Goal: Task Accomplishment & Management: Manage account settings

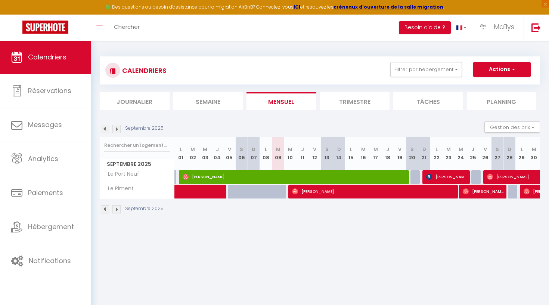
click at [120, 127] on img at bounding box center [116, 129] width 8 height 8
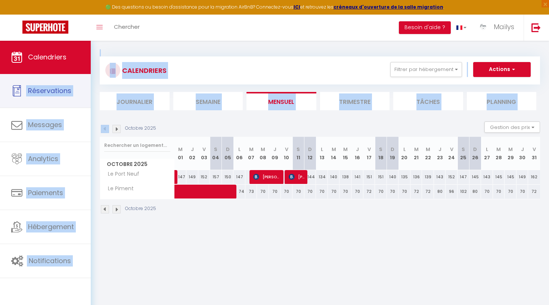
drag, startPoint x: 0, startPoint y: 77, endPoint x: 48, endPoint y: 68, distance: 49.1
click at [48, 69] on div "🟢 Des questions ou besoin d'assistance pour la migration AirBnB? Connectez-vous…" at bounding box center [274, 135] width 549 height 190
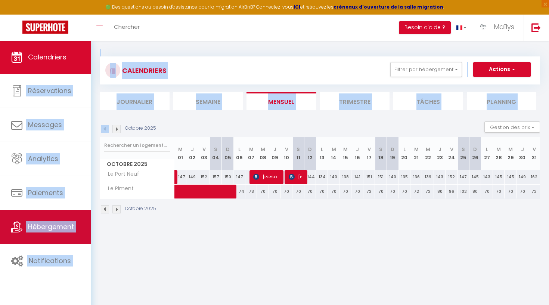
click at [50, 238] on link "Hébergement" at bounding box center [45, 227] width 91 height 34
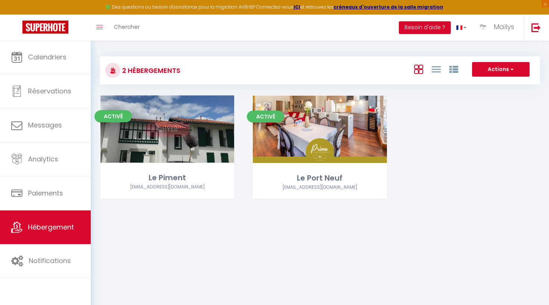
click at [171, 135] on link "Editer" at bounding box center [167, 129] width 45 height 15
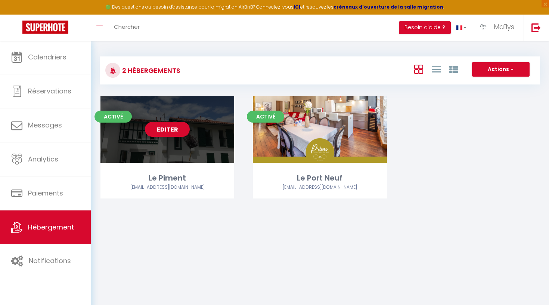
click at [161, 130] on link "Editer" at bounding box center [167, 129] width 45 height 15
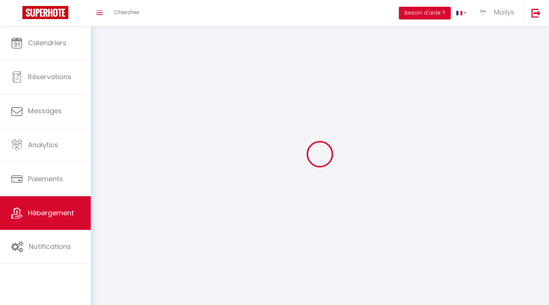
select select
select select "28"
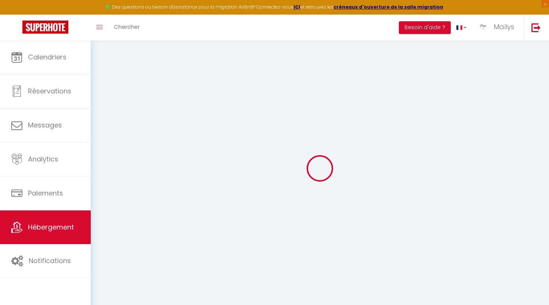
select select
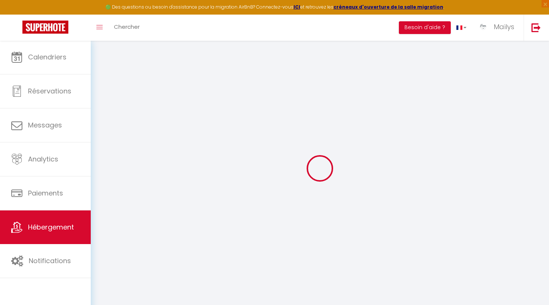
select select
checkbox input "false"
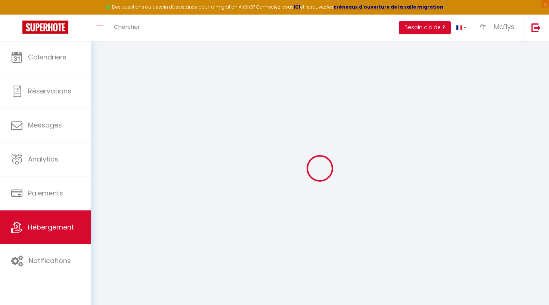
select select
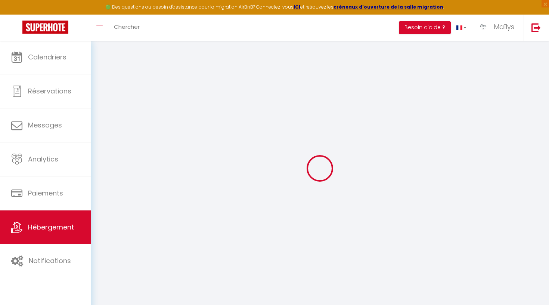
select select
checkbox input "false"
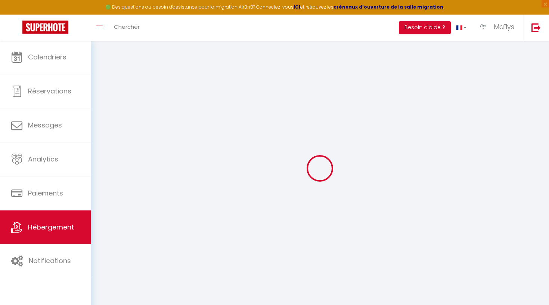
checkbox input "false"
select select
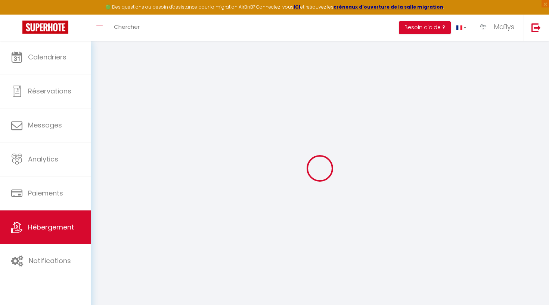
select select
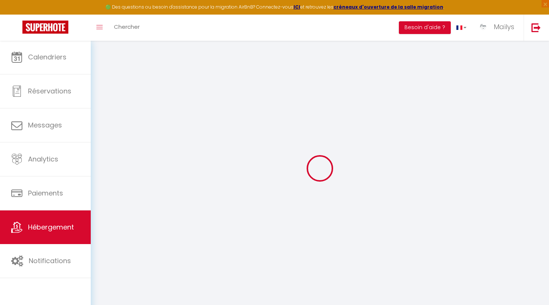
checkbox input "false"
select select
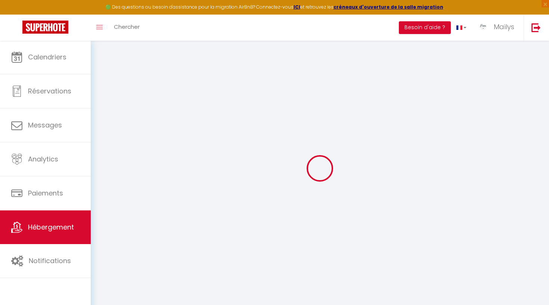
select select
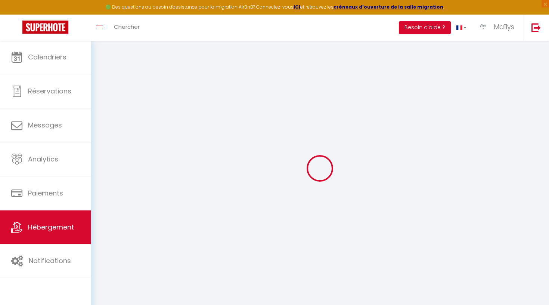
select select
checkbox input "false"
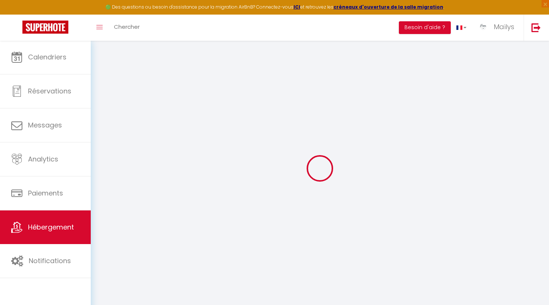
checkbox input "false"
select select
type input "Le Piment"
type input "Aurore"
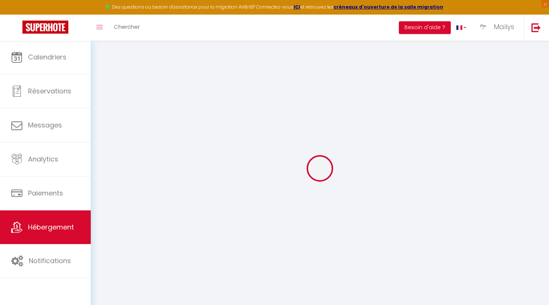
type input "LE GUYON"
type input "[STREET_ADDRESS][PERSON_NAME]"
type input "33110"
type input "Le BOUSCAT"
select select "2"
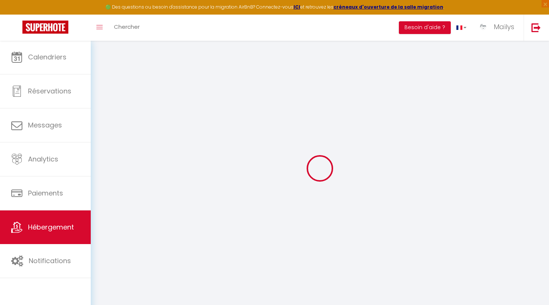
type input "100"
type input "70"
type input "5"
type input "0"
type input "300"
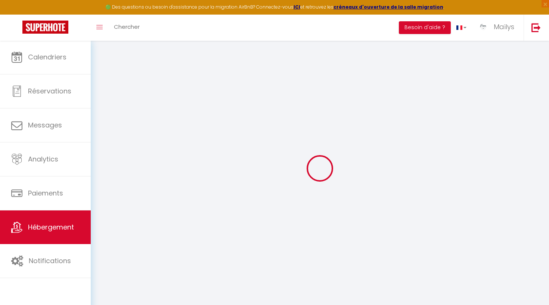
select select
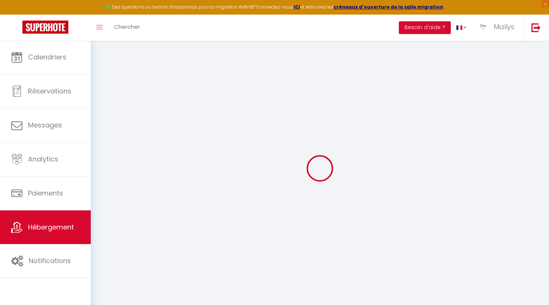
type input "65 errekondoko bidea"
type input "64250"
type input "Espelette"
type input "[EMAIL_ADDRESS][DOMAIN_NAME]"
select select
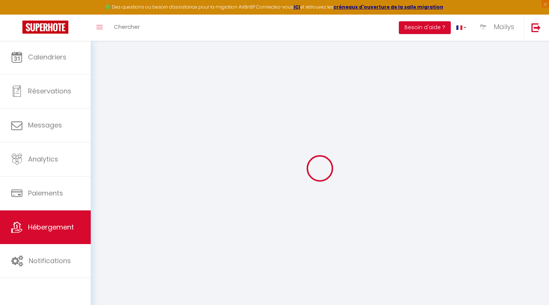
checkbox input "true"
checkbox input "false"
radio input "true"
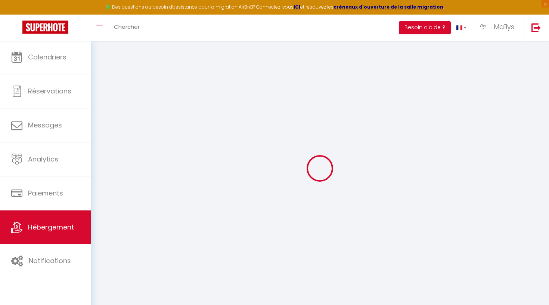
type input "0"
select select
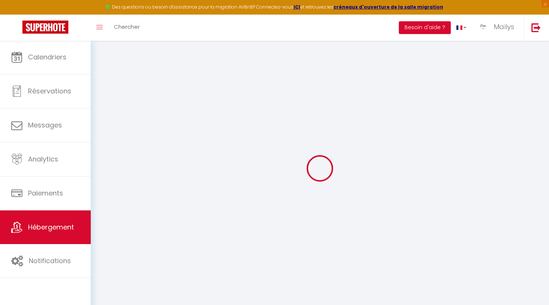
select select
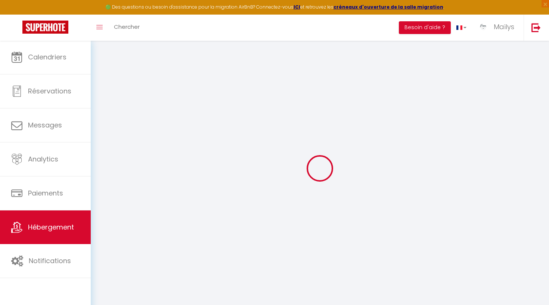
checkbox input "true"
checkbox input "false"
select select
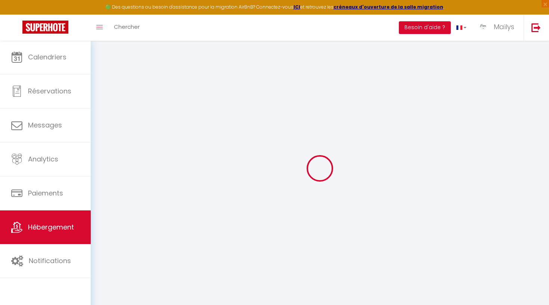
select select
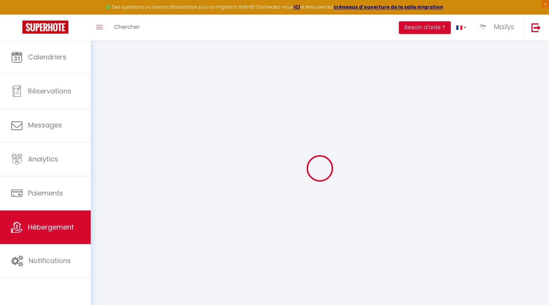
checkbox input "true"
checkbox input "false"
select select
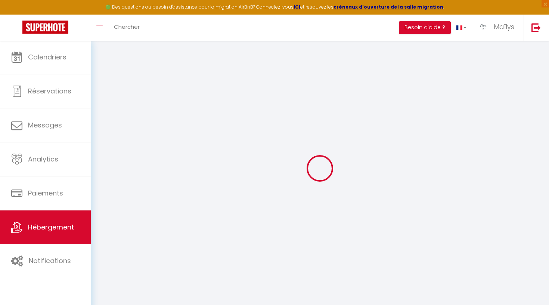
select select
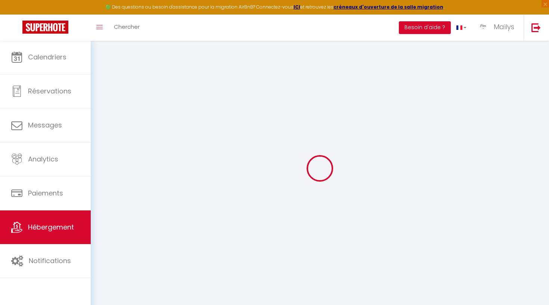
checkbox input "true"
checkbox input "false"
select select
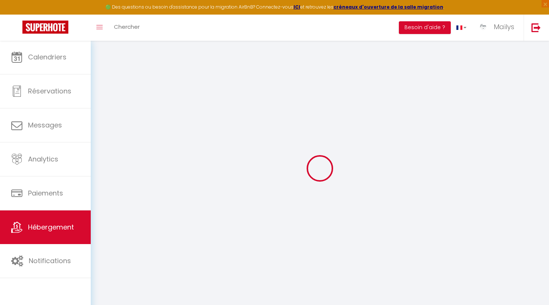
checkbox input "true"
checkbox input "false"
select select
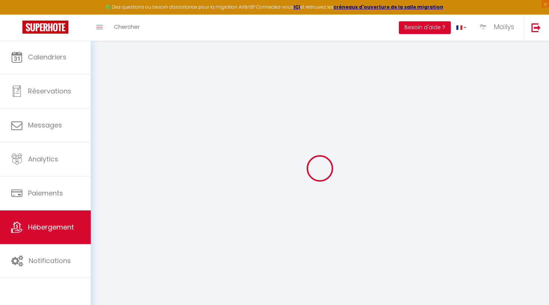
checkbox input "true"
checkbox input "false"
select select "16:00"
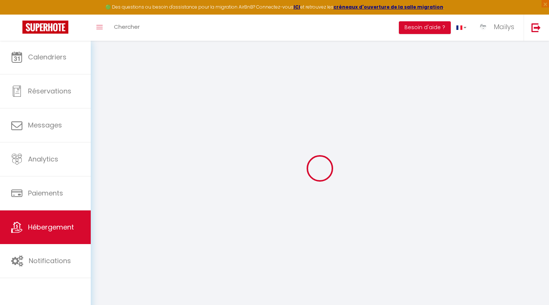
select select
select select "11:00"
select select "30"
select select "90"
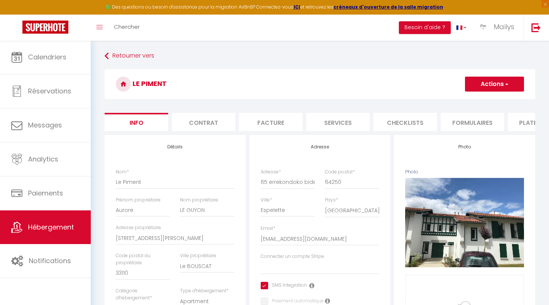
select select
checkbox input "true"
checkbox input "false"
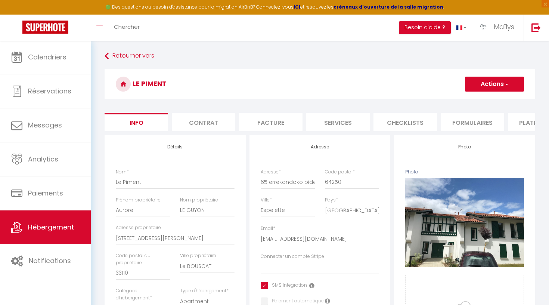
checkbox input "false"
drag, startPoint x: 542, startPoint y: 155, endPoint x: 539, endPoint y: 141, distance: 14.7
drag, startPoint x: 539, startPoint y: 141, endPoint x: 131, endPoint y: -52, distance: 450.8
click at [131, 0] on html "🟢 Des questions ou besoin d'assistance pour la migration AirBnB? Connectez-vous…" at bounding box center [274, 152] width 549 height 305
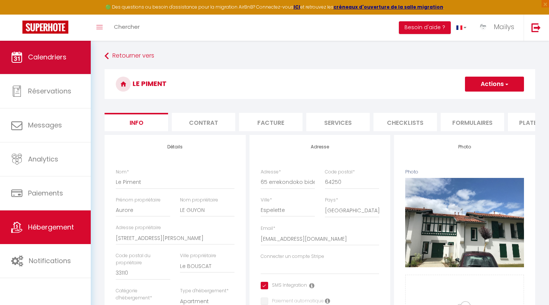
click at [47, 55] on span "Calendriers" at bounding box center [47, 56] width 38 height 9
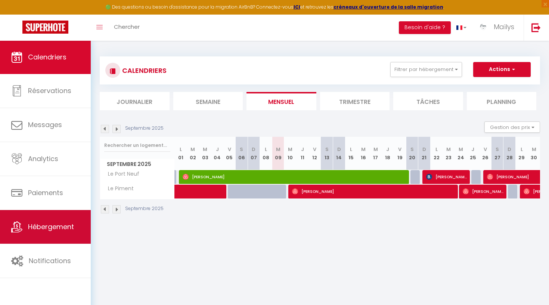
click at [52, 219] on link "Hébergement" at bounding box center [45, 227] width 91 height 34
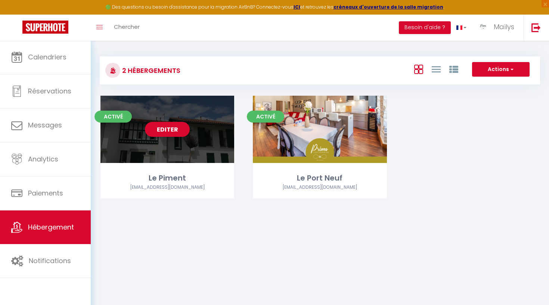
click at [168, 131] on link "Editer" at bounding box center [167, 129] width 45 height 15
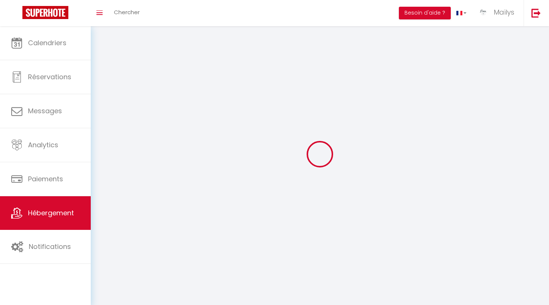
select select "1"
select select
select select "28"
select select
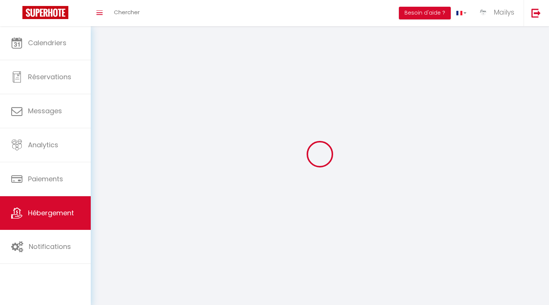
select select
checkbox input "false"
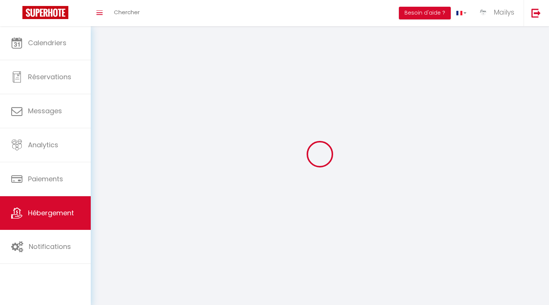
checkbox input "false"
select select
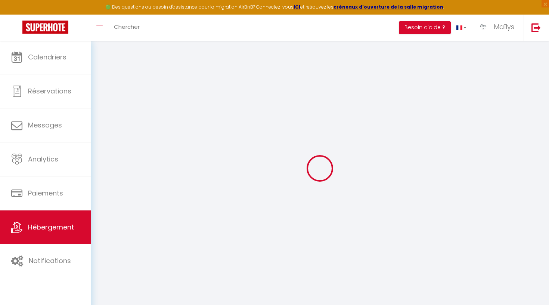
select select
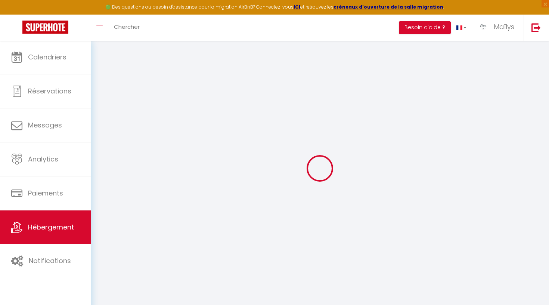
select select
checkbox input "false"
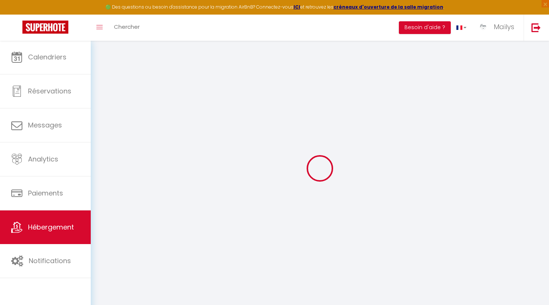
select select
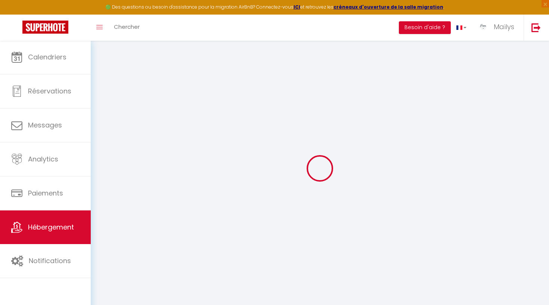
select select
checkbox input "false"
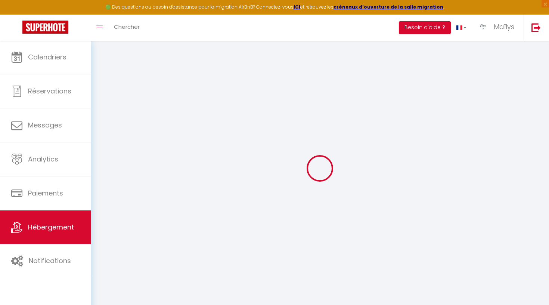
checkbox input "false"
select select
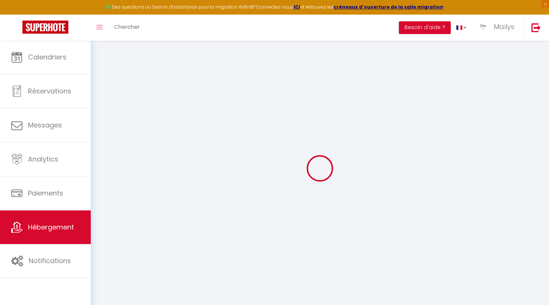
select select
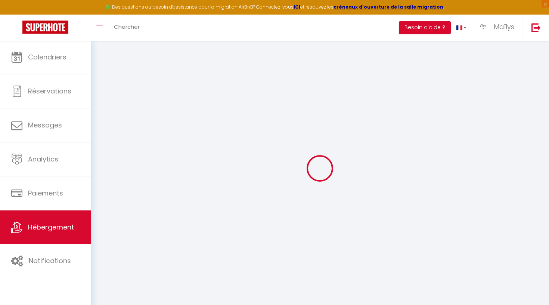
checkbox input "false"
select select
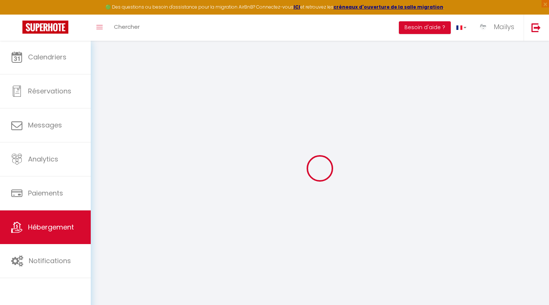
select select
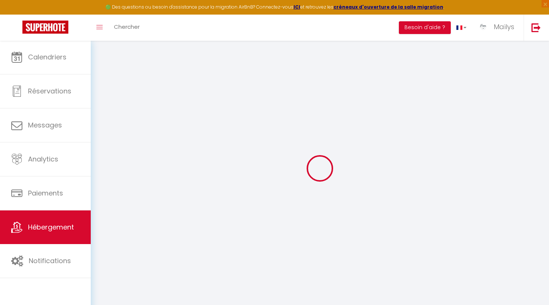
select select
checkbox input "false"
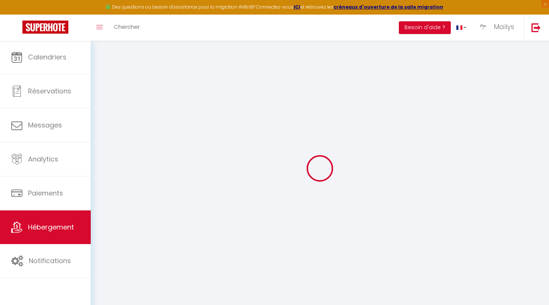
checkbox input "false"
select select
type input "Le Piment"
type input "Aurore"
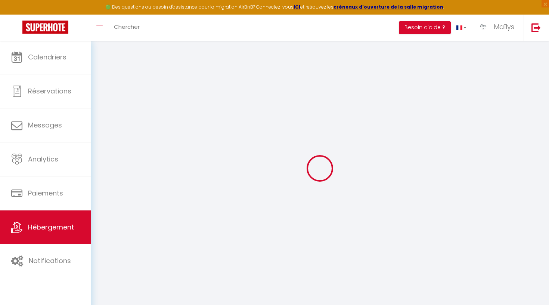
type input "LE GUYON"
type input "[STREET_ADDRESS][PERSON_NAME]"
type input "33110"
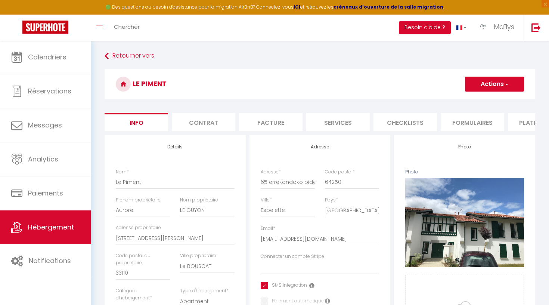
click at [462, 126] on li "Formulaires" at bounding box center [473, 122] width 64 height 18
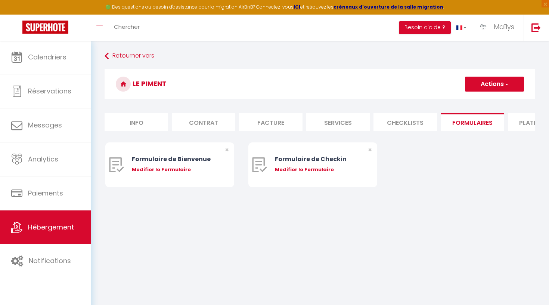
click at [515, 128] on li "Plateformes" at bounding box center [540, 122] width 64 height 18
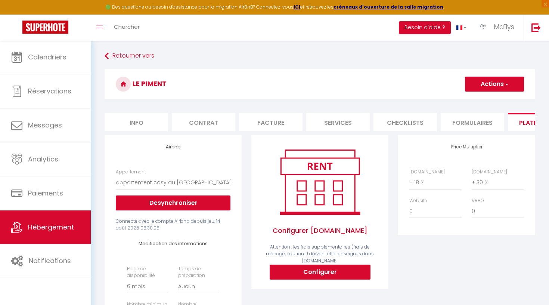
click at [483, 127] on li "Formulaires" at bounding box center [473, 122] width 64 height 18
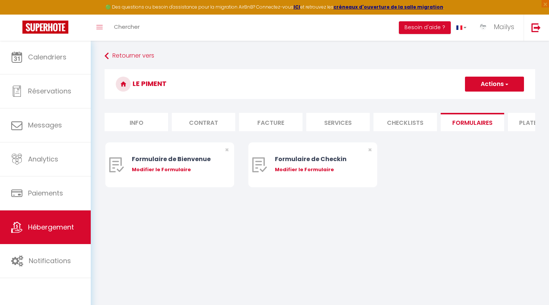
click at [519, 123] on li "Plateformes" at bounding box center [540, 122] width 64 height 18
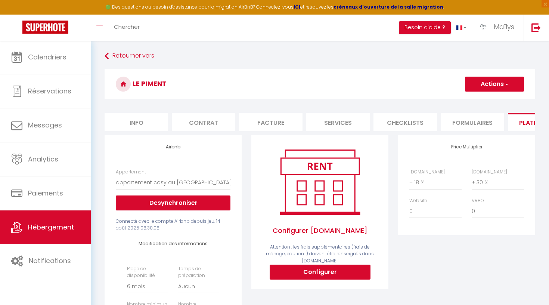
click at [134, 123] on li "Info" at bounding box center [137, 122] width 64 height 18
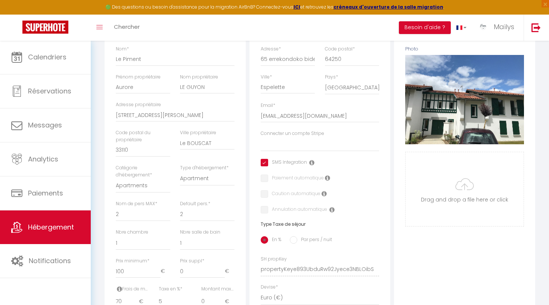
scroll to position [53, 0]
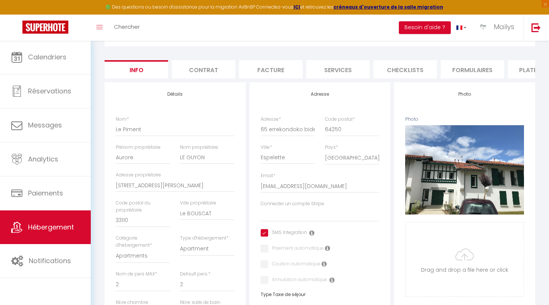
click at [202, 77] on li "Contrat" at bounding box center [204, 69] width 64 height 18
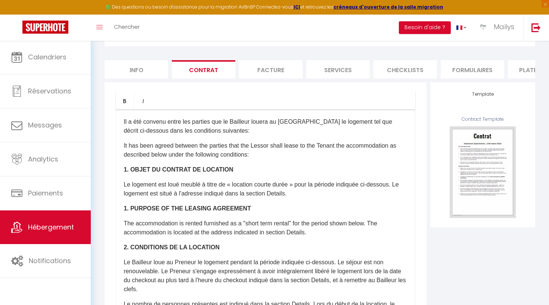
scroll to position [0, 0]
click at [272, 67] on li "Facture" at bounding box center [271, 69] width 64 height 18
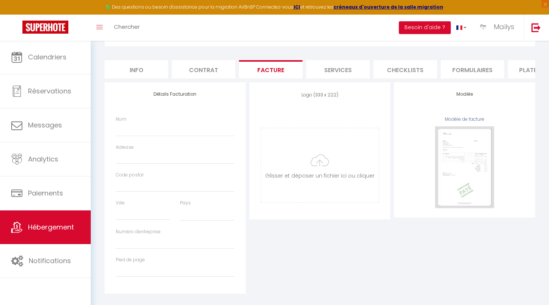
click at [342, 76] on li "Services" at bounding box center [338, 69] width 64 height 18
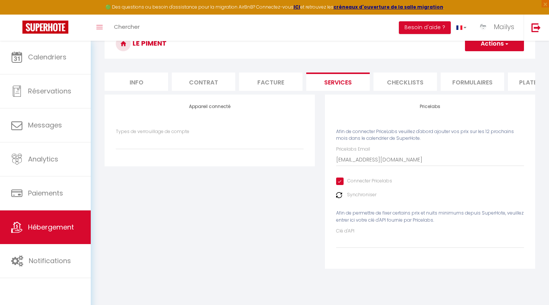
click at [417, 76] on li "Checklists" at bounding box center [406, 81] width 64 height 18
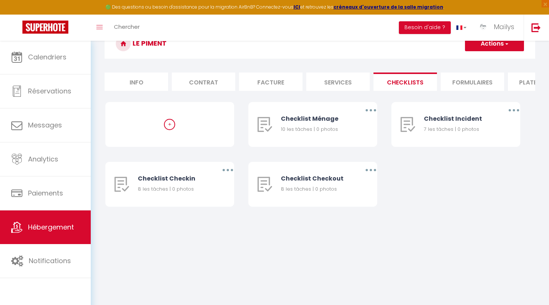
click at [469, 81] on li "Formulaires" at bounding box center [473, 81] width 64 height 18
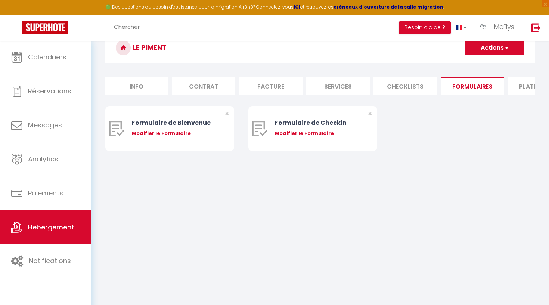
scroll to position [36, 0]
click at [526, 88] on li "Plateformes" at bounding box center [540, 86] width 64 height 18
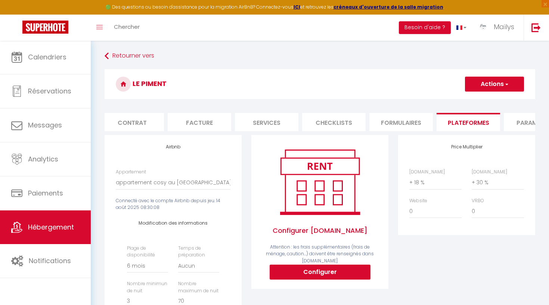
scroll to position [0, 82]
click at [516, 123] on li "Paramètres" at bounding box center [525, 122] width 64 height 18
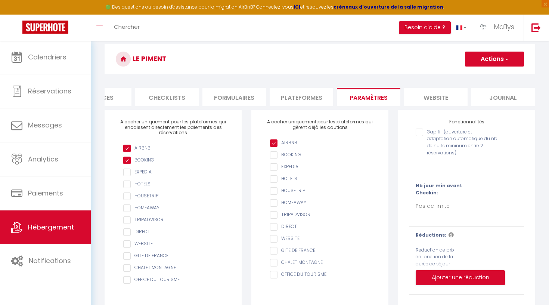
scroll to position [0, 238]
click at [423, 90] on li "website" at bounding box center [437, 97] width 64 height 18
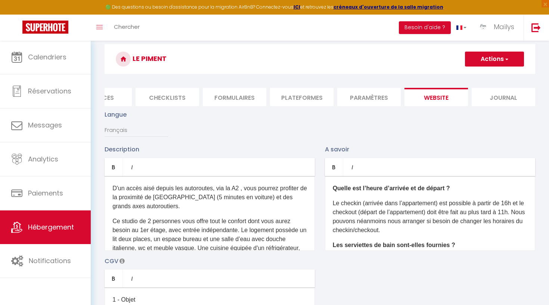
click at [496, 100] on li "Journal" at bounding box center [504, 97] width 64 height 18
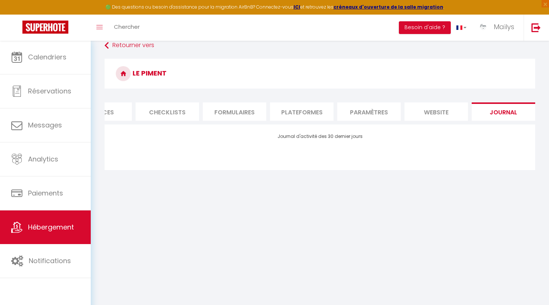
scroll to position [10, 0]
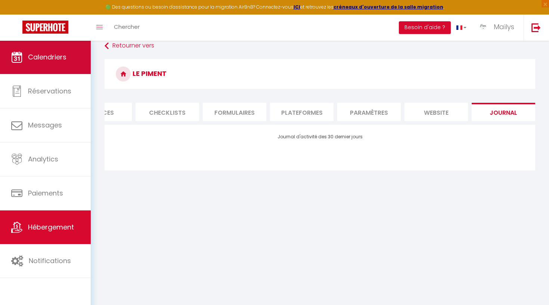
click at [65, 59] on span "Calendriers" at bounding box center [47, 56] width 38 height 9
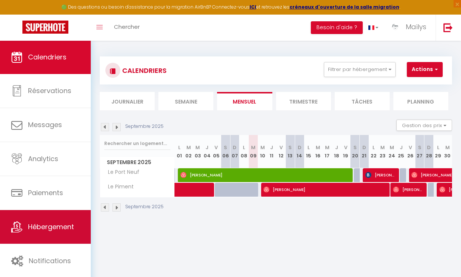
click at [25, 229] on link "Hébergement" at bounding box center [45, 227] width 91 height 34
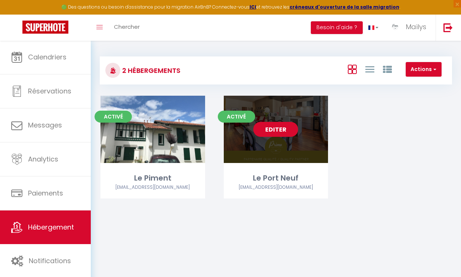
click at [284, 127] on link "Editer" at bounding box center [275, 129] width 45 height 15
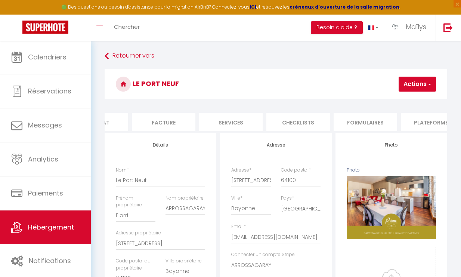
scroll to position [0, 111]
click at [349, 119] on li "Formulaires" at bounding box center [362, 122] width 64 height 18
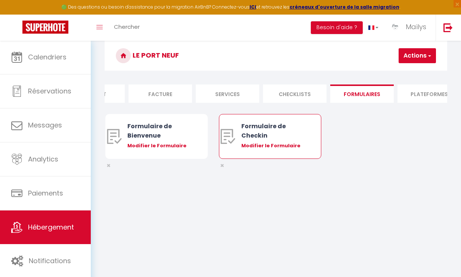
scroll to position [31, 0]
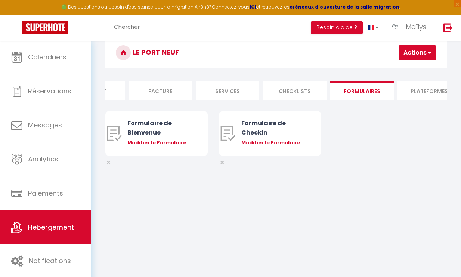
click at [423, 87] on li "Plateformes" at bounding box center [429, 90] width 64 height 18
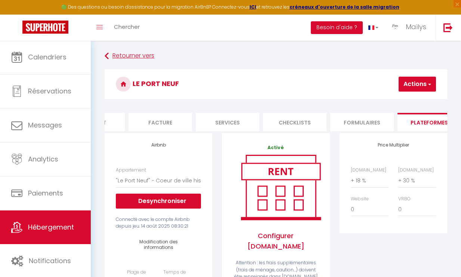
click at [125, 52] on link "Retourner vers" at bounding box center [276, 55] width 343 height 13
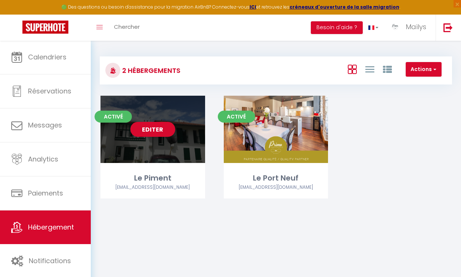
click at [149, 128] on link "Editer" at bounding box center [152, 129] width 45 height 15
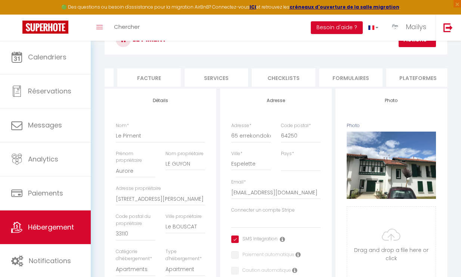
scroll to position [0, 138]
click at [403, 77] on li "Plateformes" at bounding box center [402, 77] width 64 height 18
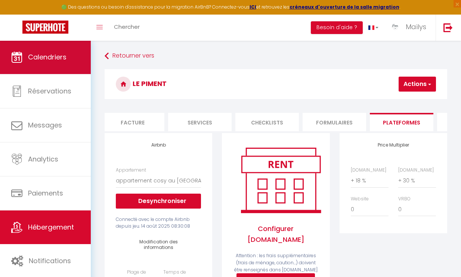
click at [43, 50] on link "Calendriers" at bounding box center [45, 57] width 91 height 34
